Goal: Transaction & Acquisition: Book appointment/travel/reservation

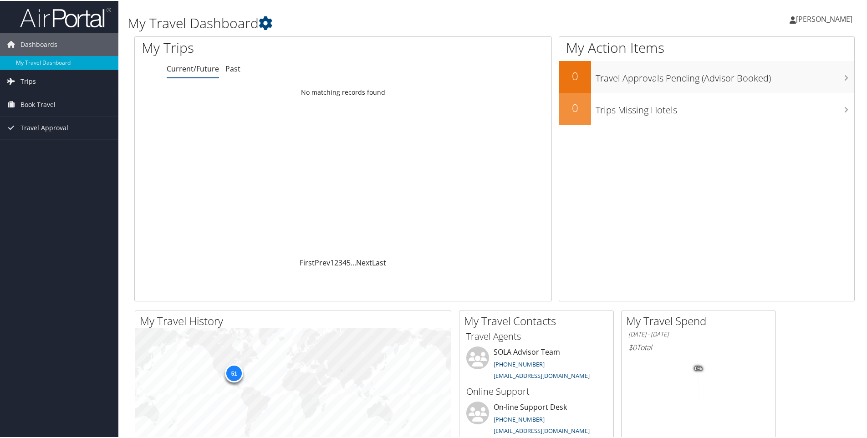
click at [821, 18] on span "Ryan Hoyt" at bounding box center [824, 18] width 56 height 10
click at [798, 78] on link "View Travel Profile" at bounding box center [800, 80] width 102 height 15
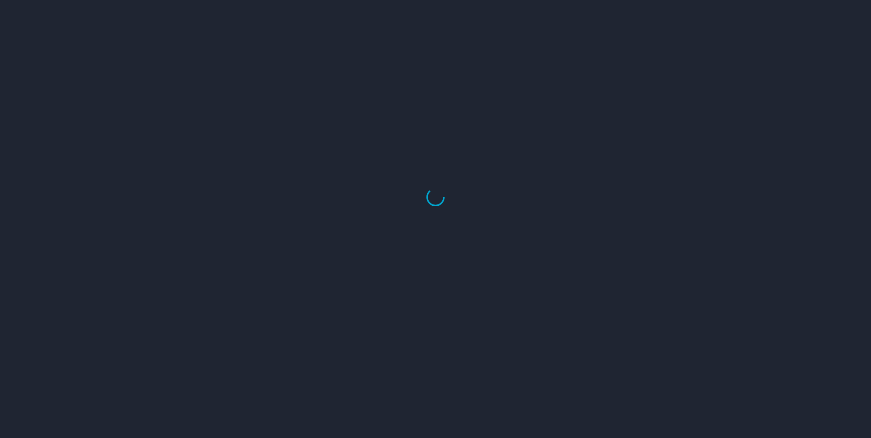
select select "US"
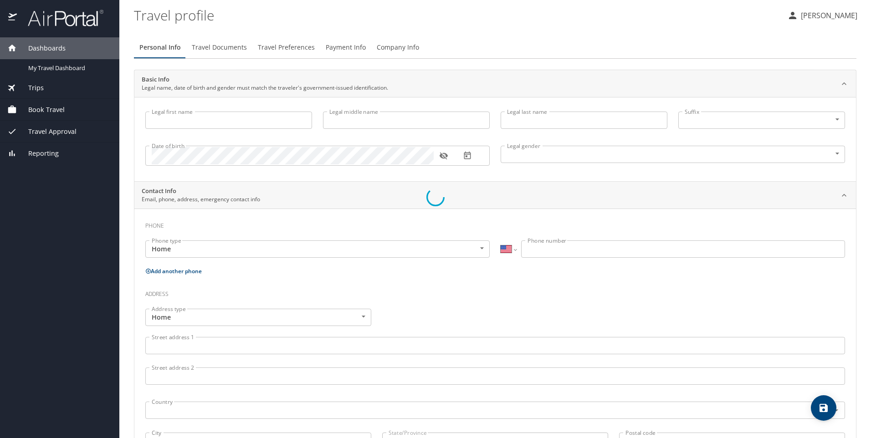
type input "Ryan"
type input "Hoyt"
type input "Male"
select select "US"
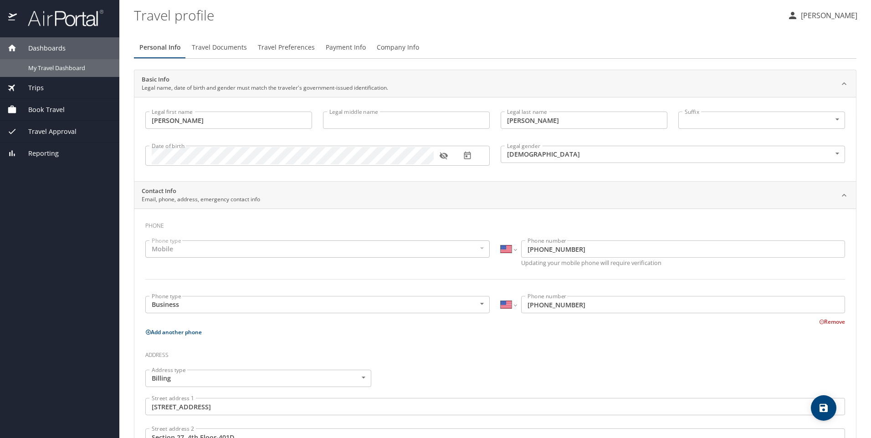
click at [56, 65] on span "My Travel Dashboard" at bounding box center [68, 68] width 80 height 9
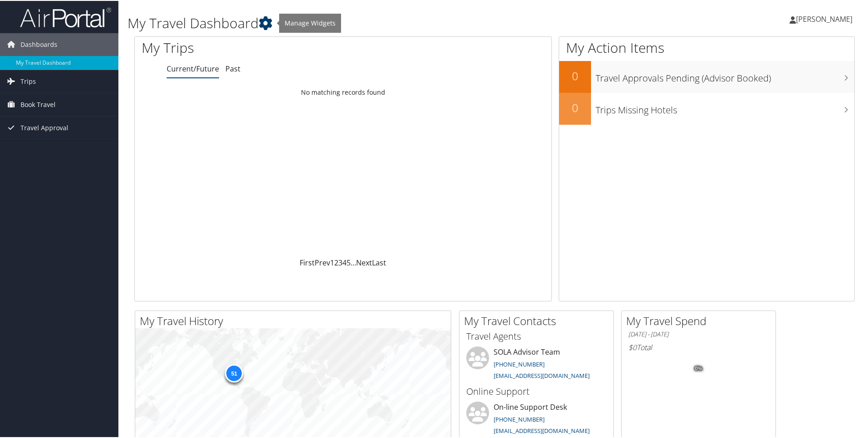
click at [266, 20] on icon at bounding box center [266, 22] width 14 height 14
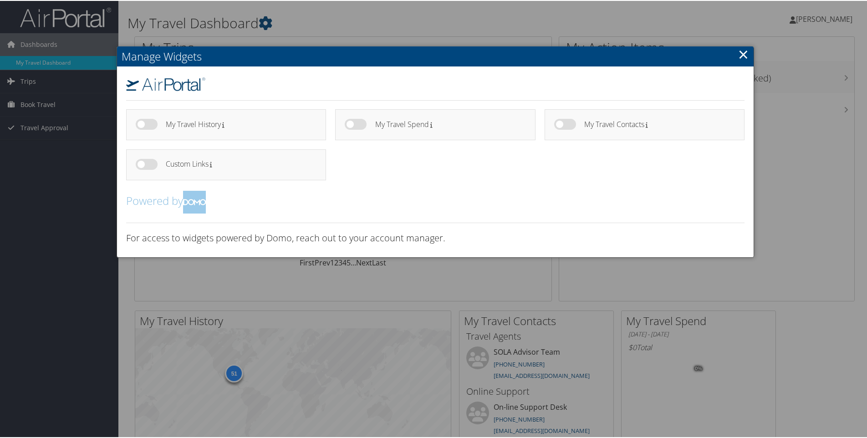
click at [742, 57] on link "×" at bounding box center [743, 53] width 10 height 18
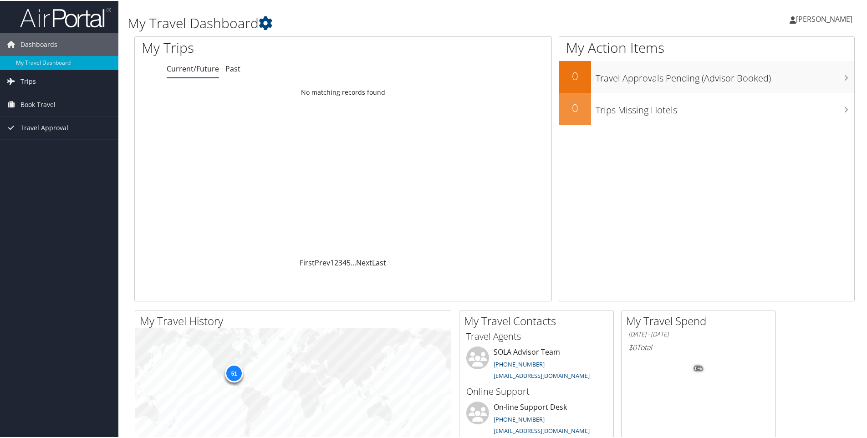
click at [0, 0] on icon at bounding box center [0, 0] width 0 height 0
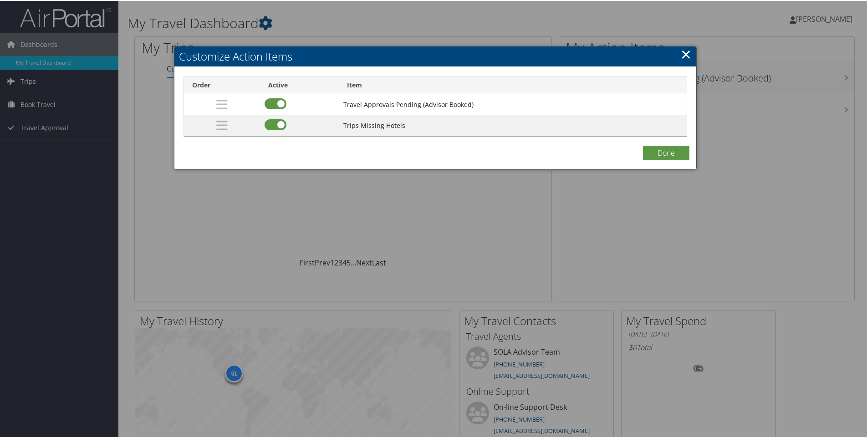
click at [683, 54] on link "×" at bounding box center [686, 53] width 10 height 18
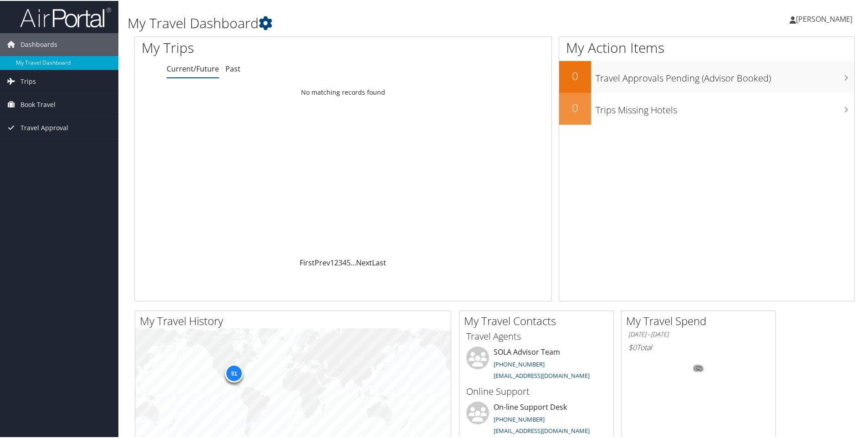
click at [47, 41] on span "Dashboards" at bounding box center [38, 43] width 37 height 23
click at [41, 107] on span "Travel Approval" at bounding box center [44, 113] width 48 height 23
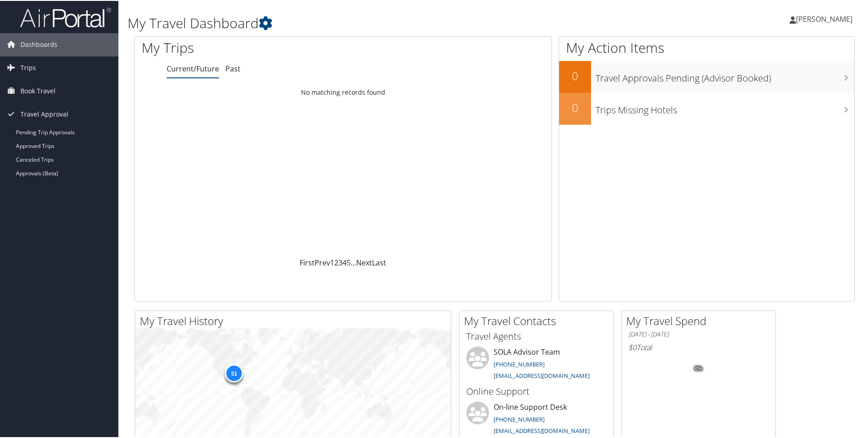
click at [35, 88] on span "Book Travel" at bounding box center [37, 90] width 35 height 23
click at [39, 120] on link "Book/Manage Online Trips" at bounding box center [59, 122] width 118 height 14
